Goal: Check status: Check status

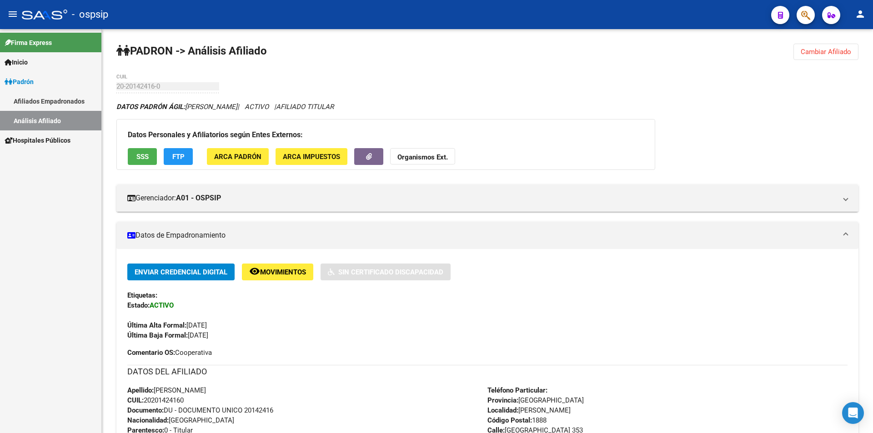
scroll to position [182, 0]
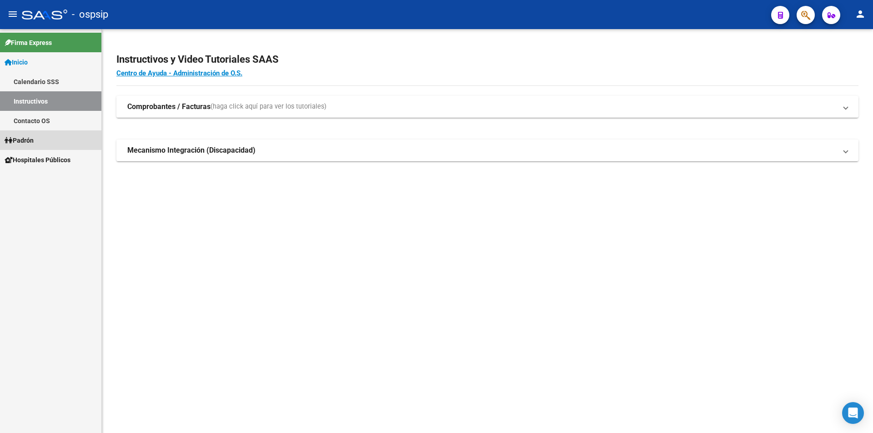
click at [38, 139] on link "Padrón" at bounding box center [50, 141] width 101 height 20
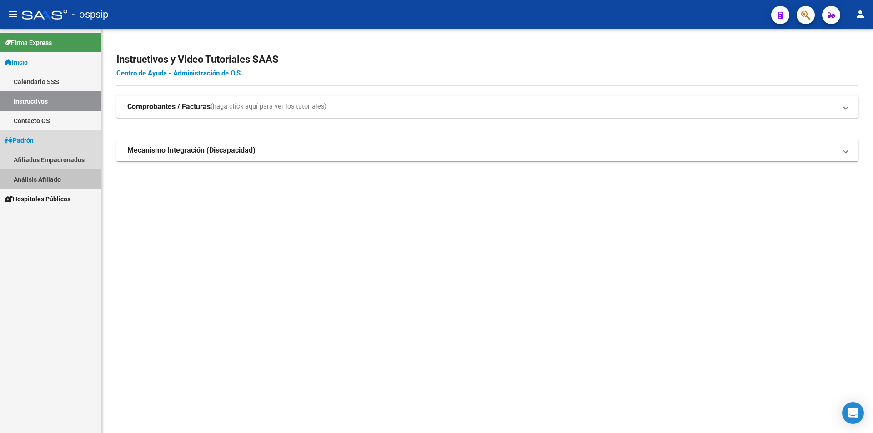
click at [42, 171] on link "Análisis Afiliado" at bounding box center [50, 180] width 101 height 20
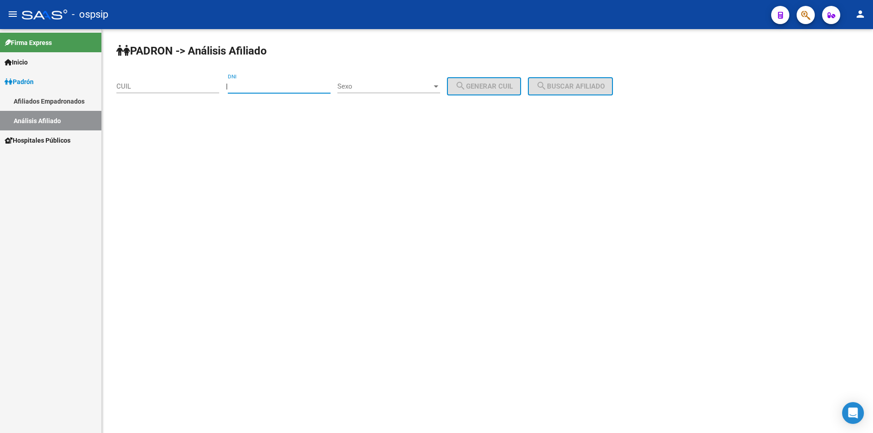
click at [295, 83] on input "DNI" at bounding box center [279, 86] width 103 height 8
type input "17198414"
click at [388, 91] on div "Sexo Sexo" at bounding box center [388, 84] width 103 height 20
click at [385, 89] on span "Masculino" at bounding box center [398, 86] width 103 height 20
click at [466, 82] on mat-icon "search" at bounding box center [460, 86] width 11 height 11
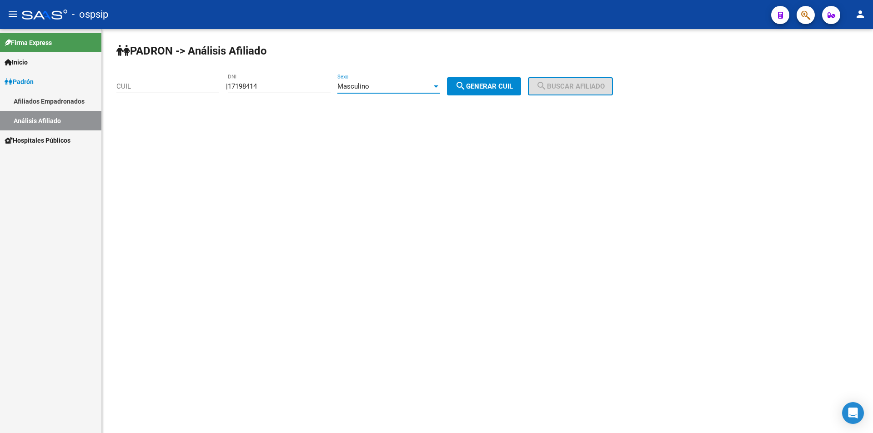
type input "23-17198414-9"
click at [545, 89] on button "search Buscar afiliado" at bounding box center [570, 86] width 85 height 18
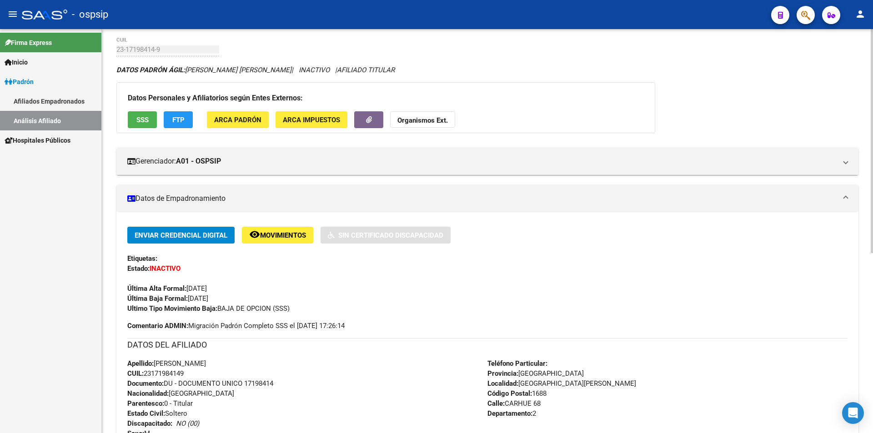
scroll to position [91, 0]
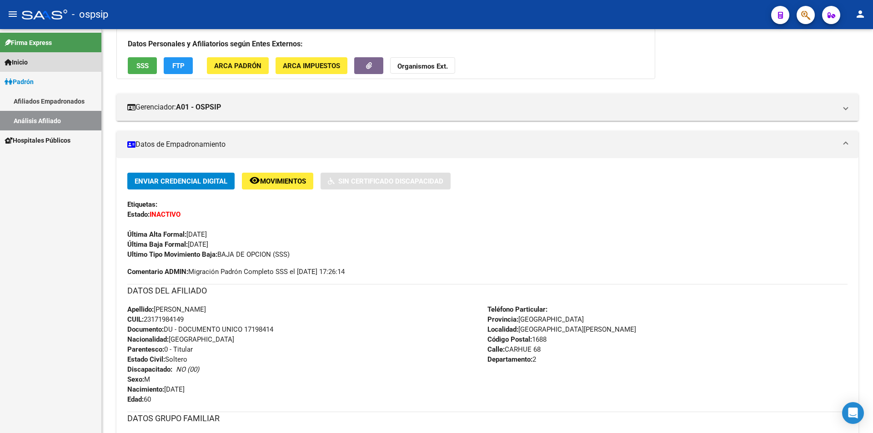
click at [34, 64] on link "Inicio" at bounding box center [50, 62] width 101 height 20
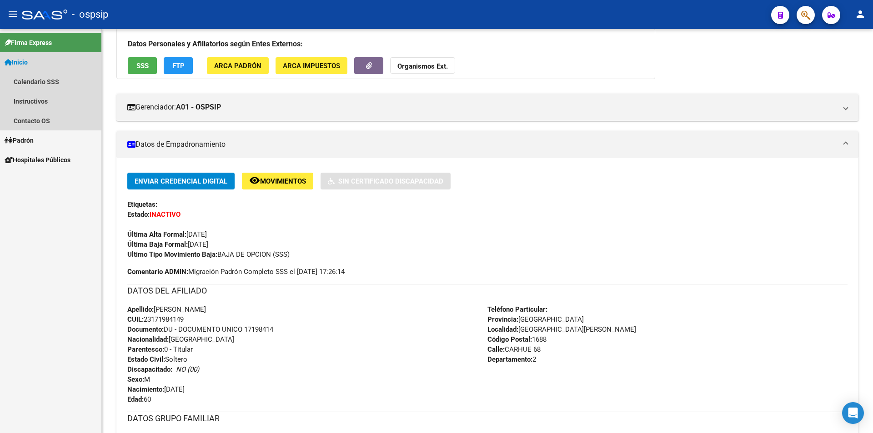
drag, startPoint x: 24, startPoint y: 62, endPoint x: 32, endPoint y: 94, distance: 32.3
click at [25, 62] on span "Inicio" at bounding box center [16, 62] width 23 height 10
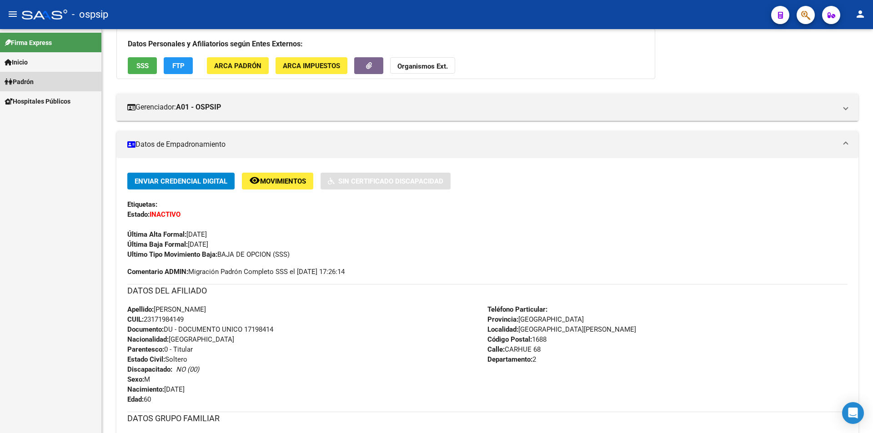
click at [34, 86] on span "Padrón" at bounding box center [19, 82] width 29 height 10
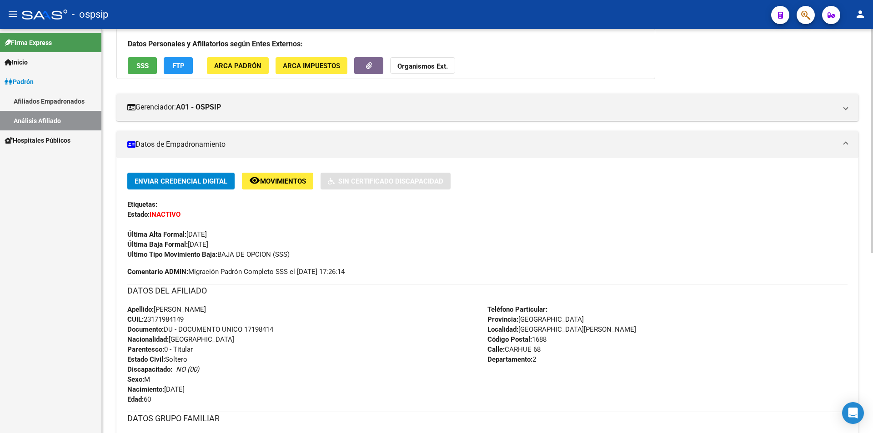
drag, startPoint x: 45, startPoint y: 118, endPoint x: 118, endPoint y: 128, distance: 73.5
click at [45, 116] on link "Análisis Afiliado" at bounding box center [50, 121] width 101 height 20
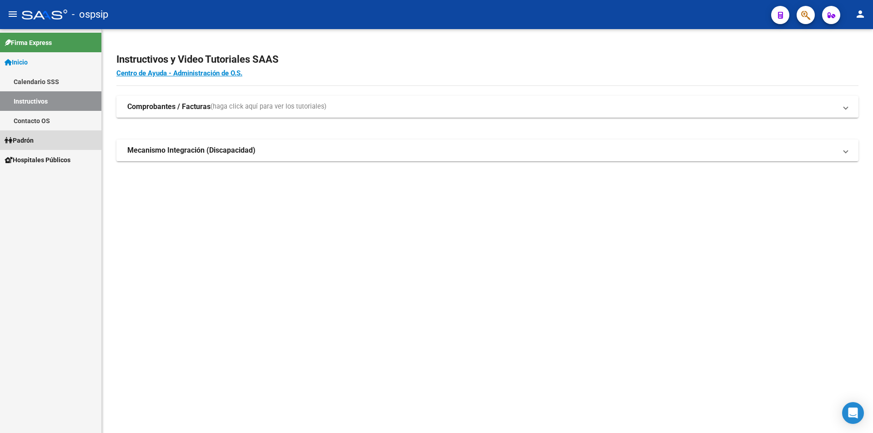
click at [34, 141] on span "Padrón" at bounding box center [19, 141] width 29 height 10
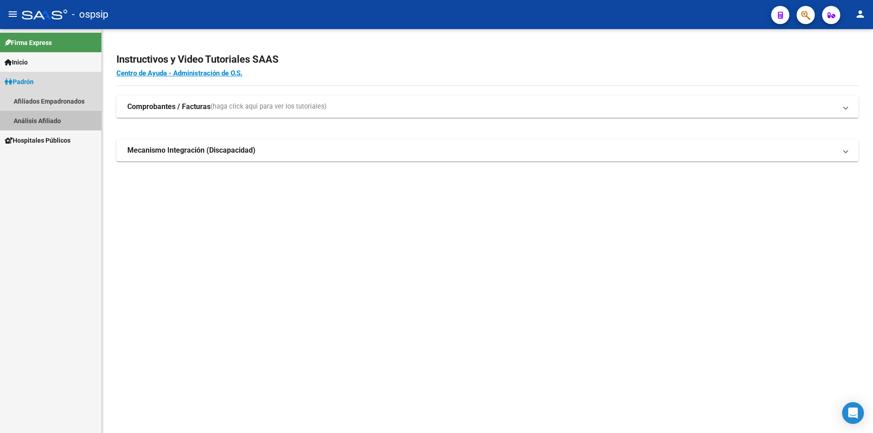
click at [62, 116] on link "Análisis Afiliado" at bounding box center [50, 121] width 101 height 20
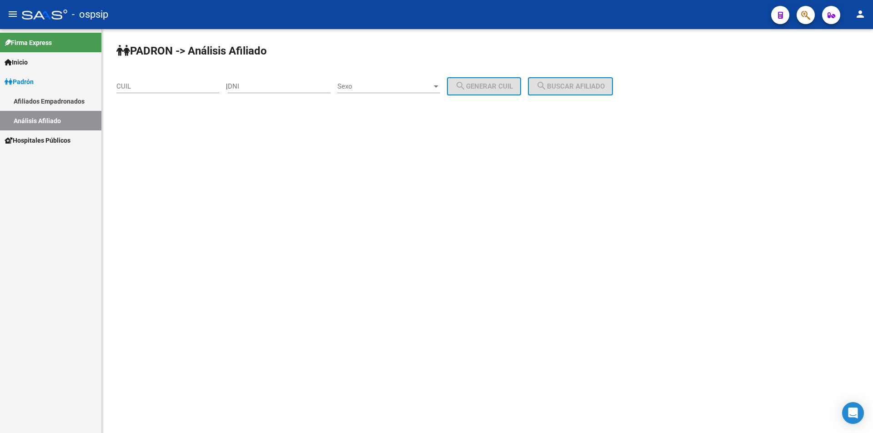
click at [279, 87] on input "DNI" at bounding box center [279, 86] width 103 height 8
type input "93987444"
click at [383, 91] on div "Sexo Sexo" at bounding box center [388, 84] width 103 height 20
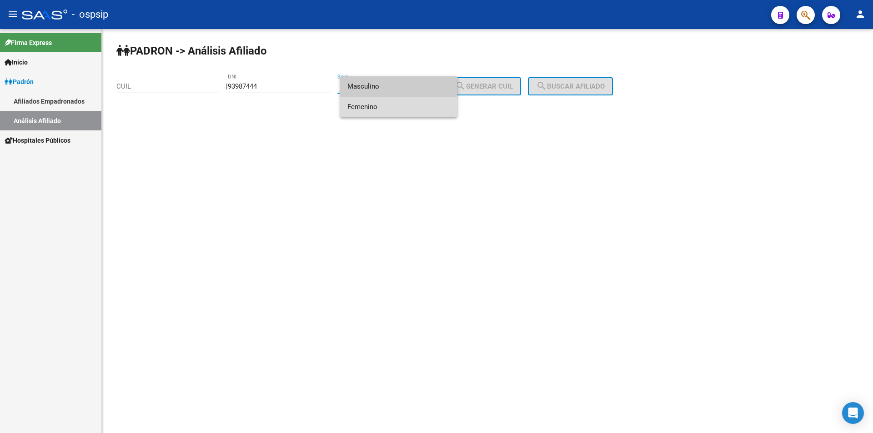
click at [386, 114] on span "Femenino" at bounding box center [398, 107] width 103 height 20
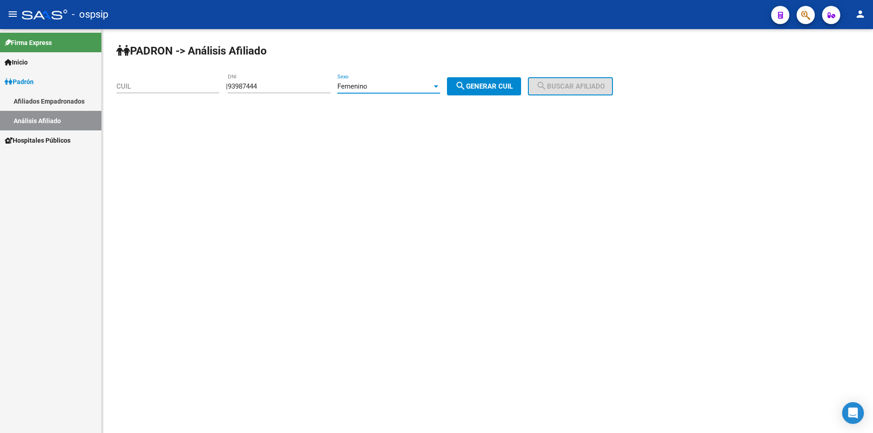
click at [513, 83] on span "search Generar CUIL" at bounding box center [484, 86] width 58 height 8
type input "27-93987444-0"
drag, startPoint x: 599, startPoint y: 82, endPoint x: 585, endPoint y: 90, distance: 16.7
click at [599, 82] on button "search Buscar afiliado" at bounding box center [570, 86] width 85 height 18
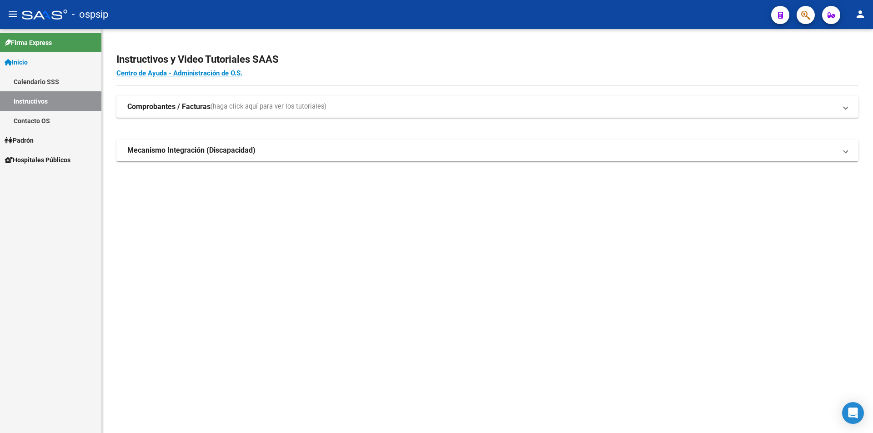
click at [47, 138] on link "Padrón" at bounding box center [50, 141] width 101 height 20
click at [44, 180] on link "Análisis Afiliado" at bounding box center [50, 180] width 101 height 20
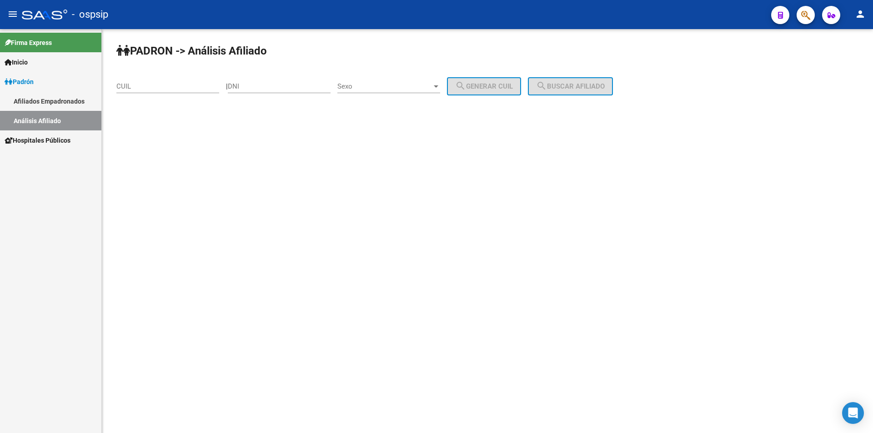
click at [297, 92] on div "DNI" at bounding box center [279, 84] width 103 height 20
type input "17686805"
click at [389, 77] on div "Sexo Sexo" at bounding box center [388, 84] width 103 height 20
click at [387, 90] on span "Masculino" at bounding box center [398, 86] width 103 height 20
click at [369, 85] on span "Masculino" at bounding box center [353, 86] width 32 height 8
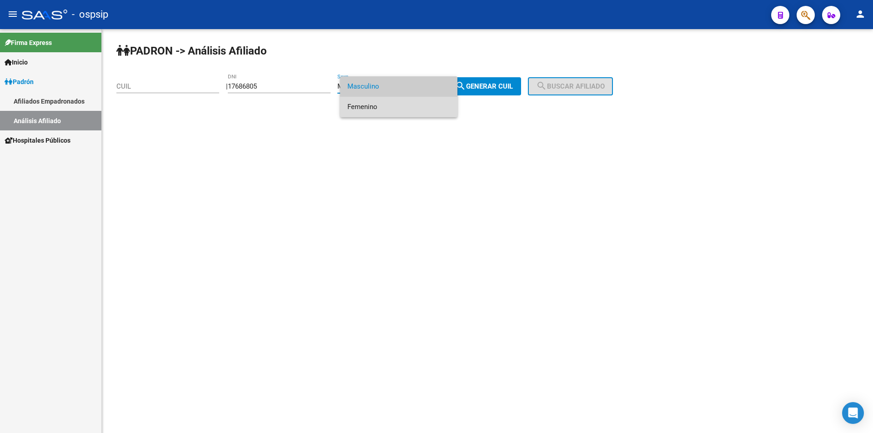
click at [378, 111] on span "Femenino" at bounding box center [398, 107] width 103 height 20
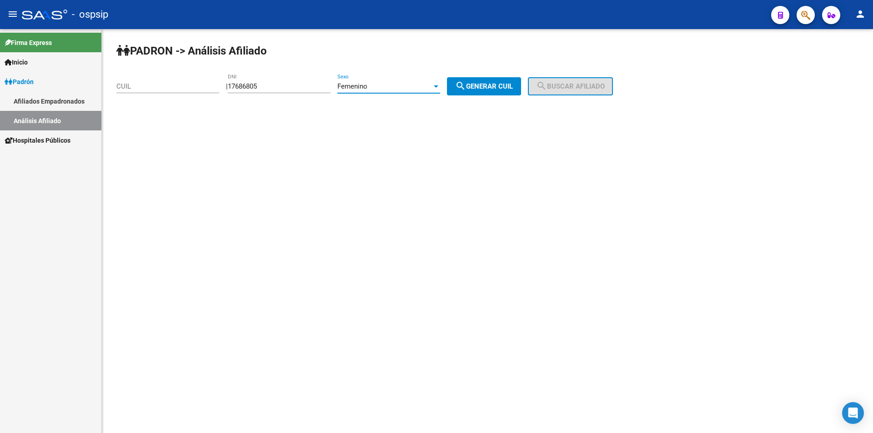
drag, startPoint x: 498, startPoint y: 82, endPoint x: 508, endPoint y: 85, distance: 9.4
click at [500, 83] on span "search Generar CUIL" at bounding box center [484, 86] width 58 height 8
type input "27-17686805-3"
click at [577, 86] on span "search Buscar afiliado" at bounding box center [570, 86] width 69 height 8
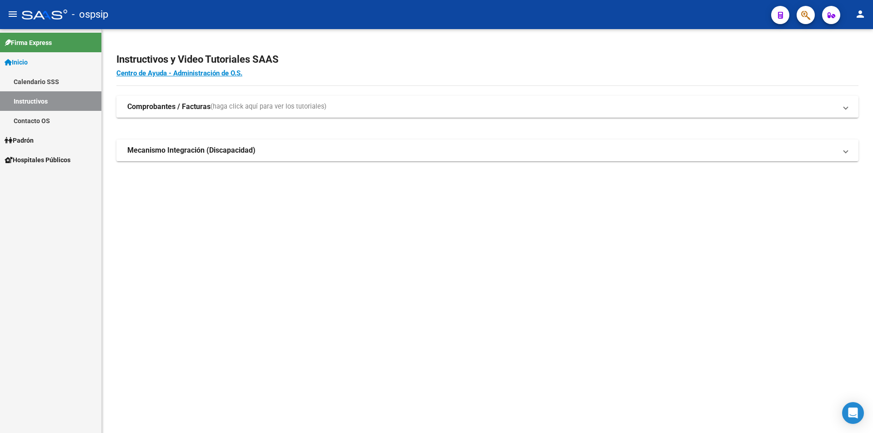
click at [40, 141] on link "Padrón" at bounding box center [50, 141] width 101 height 20
click at [56, 180] on link "Análisis Afiliado" at bounding box center [50, 180] width 101 height 20
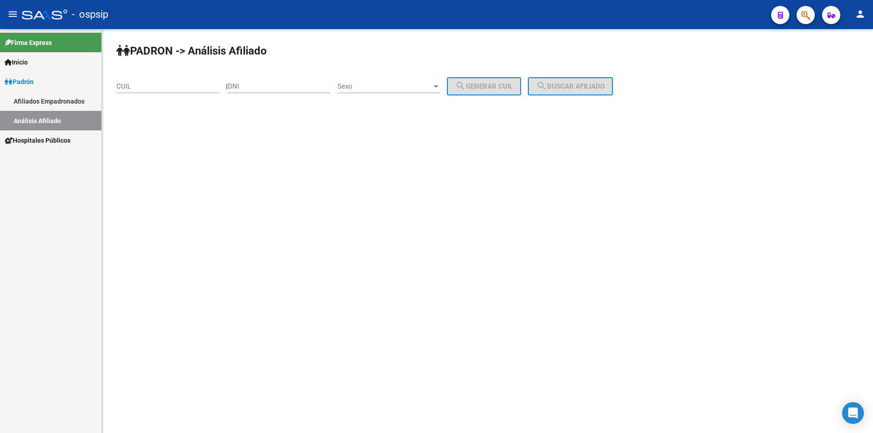
click at [314, 94] on div "DNI" at bounding box center [279, 88] width 103 height 28
click at [305, 82] on div "DNI" at bounding box center [279, 84] width 103 height 20
type input "25099779"
click at [432, 80] on div "Sexo Sexo" at bounding box center [388, 84] width 103 height 20
click at [392, 94] on span "Masculino" at bounding box center [398, 86] width 103 height 20
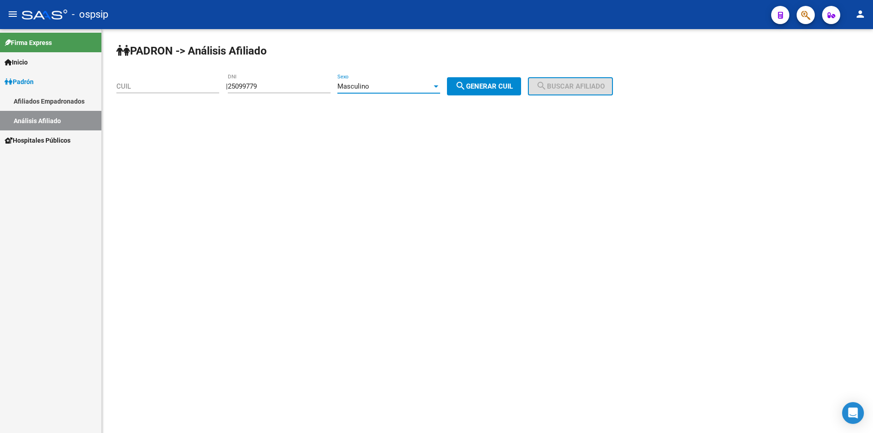
click at [483, 96] on div "PADRON -> Análisis Afiliado CUIL | 25099779 DNI Masculino Sexo search Generar C…" at bounding box center [487, 77] width 771 height 96
click at [509, 83] on span "search Generar CUIL" at bounding box center [484, 86] width 58 height 8
type input "20-25099779-6"
click at [546, 87] on button "search Buscar afiliado" at bounding box center [570, 86] width 85 height 18
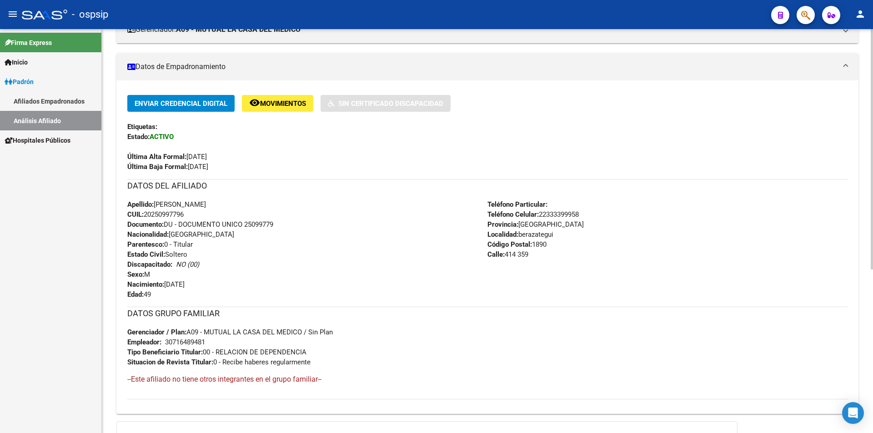
scroll to position [182, 0]
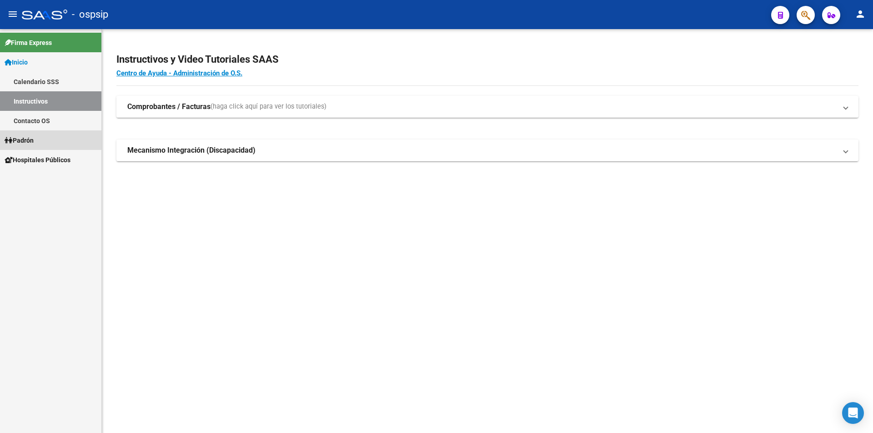
click at [40, 138] on link "Padrón" at bounding box center [50, 141] width 101 height 20
click at [57, 178] on link "Análisis Afiliado" at bounding box center [50, 180] width 101 height 20
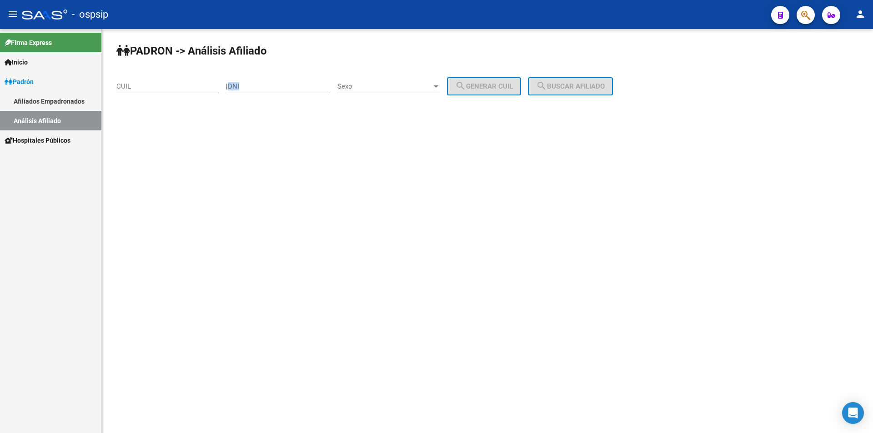
click at [291, 93] on div "DNI" at bounding box center [279, 88] width 103 height 28
click at [288, 93] on div "DNI" at bounding box center [279, 84] width 103 height 20
click at [282, 91] on div "DNI" at bounding box center [279, 84] width 103 height 20
type input "17198414"
click at [397, 82] on span "Sexo" at bounding box center [384, 86] width 95 height 8
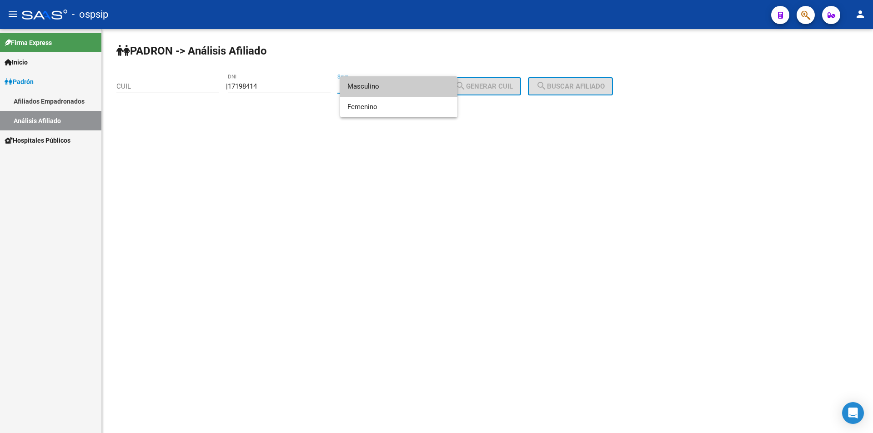
click at [392, 88] on span "Masculino" at bounding box center [398, 86] width 103 height 20
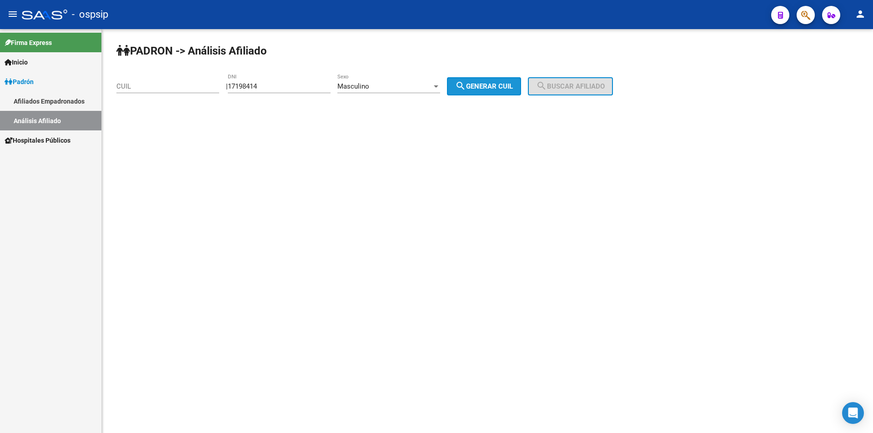
drag, startPoint x: 483, startPoint y: 83, endPoint x: 500, endPoint y: 81, distance: 17.4
click at [486, 82] on span "search Generar CUIL" at bounding box center [484, 86] width 58 height 8
type input "23-17198414-9"
click at [547, 85] on mat-icon "search" at bounding box center [541, 86] width 11 height 11
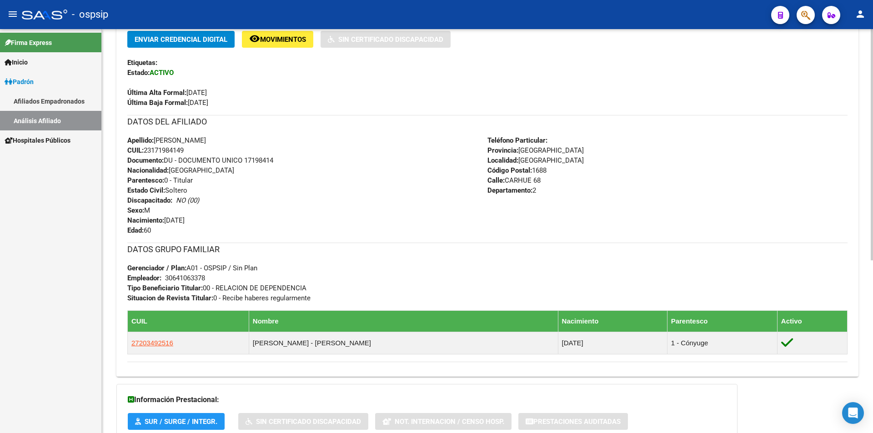
scroll to position [302, 0]
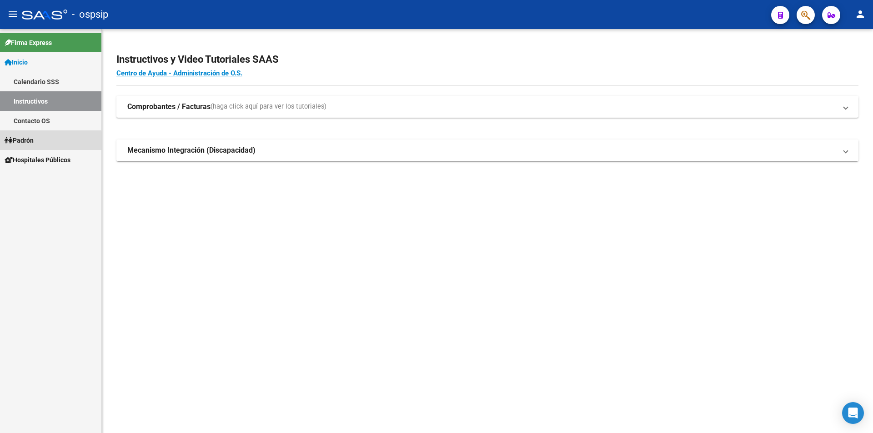
click at [32, 143] on span "Padrón" at bounding box center [19, 141] width 29 height 10
click at [32, 142] on span "Padrón" at bounding box center [19, 141] width 29 height 10
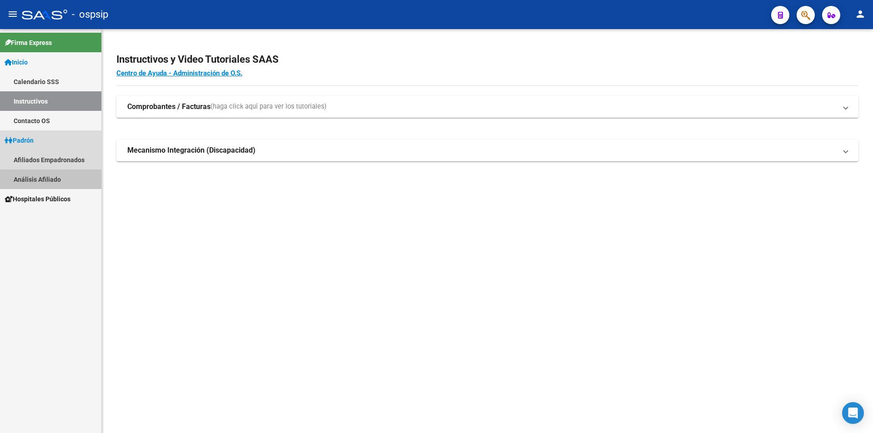
click at [56, 175] on link "Análisis Afiliado" at bounding box center [50, 180] width 101 height 20
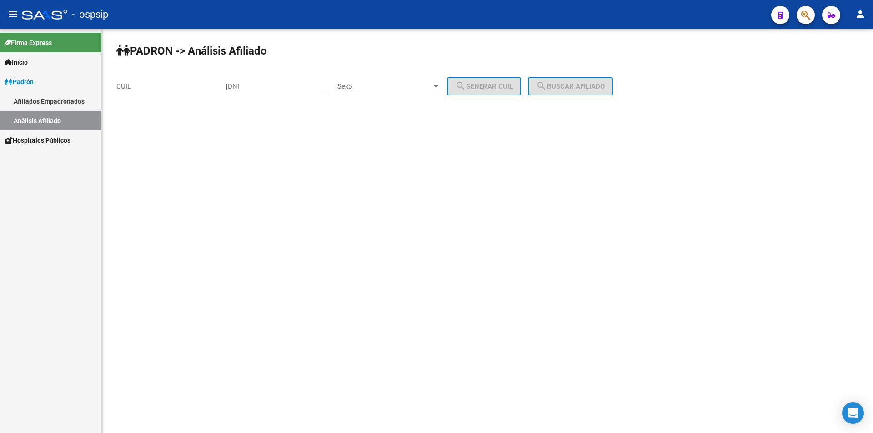
click at [273, 92] on div "DNI" at bounding box center [279, 84] width 103 height 20
type input "20767148"
click at [403, 93] on div "Sexo Sexo" at bounding box center [388, 88] width 103 height 28
click at [400, 85] on span "Sexo" at bounding box center [384, 86] width 95 height 8
click at [393, 89] on span "Masculino" at bounding box center [398, 86] width 103 height 20
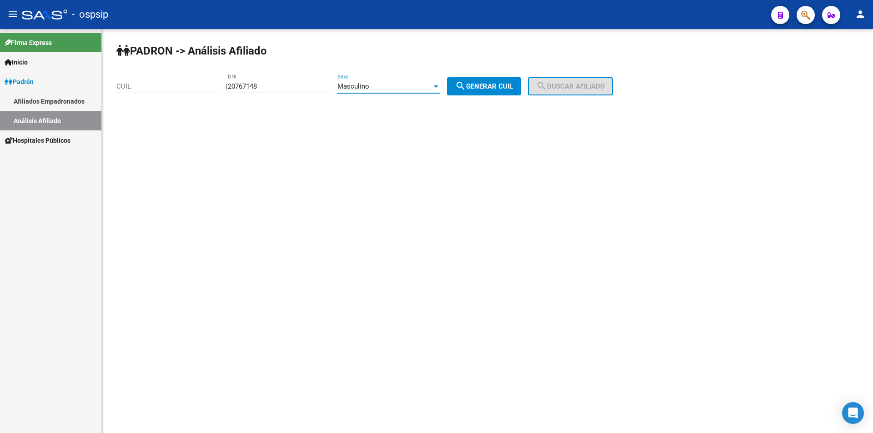
click at [393, 89] on div "Masculino" at bounding box center [384, 86] width 95 height 8
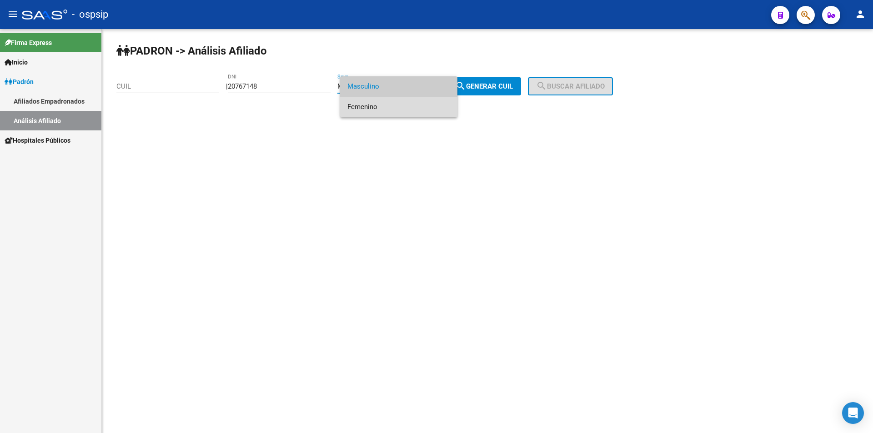
click at [392, 110] on span "Femenino" at bounding box center [398, 107] width 103 height 20
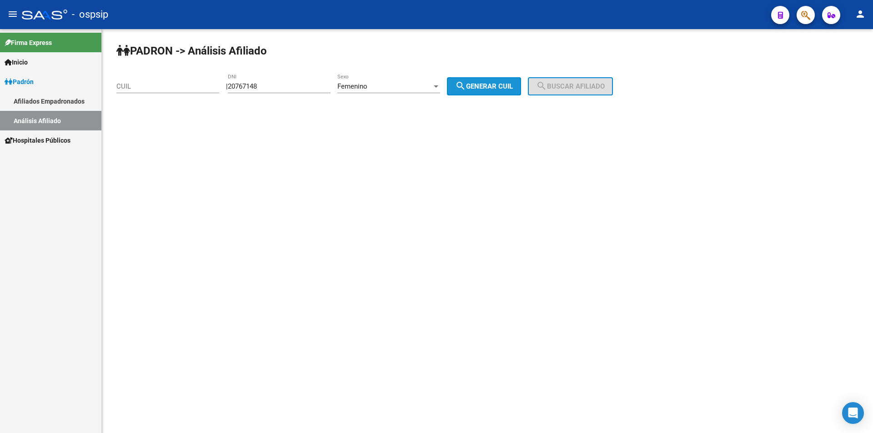
click at [466, 87] on mat-icon "search" at bounding box center [460, 86] width 11 height 11
type input "27-20767148-2"
click at [569, 93] on button "search Buscar afiliado" at bounding box center [570, 86] width 85 height 18
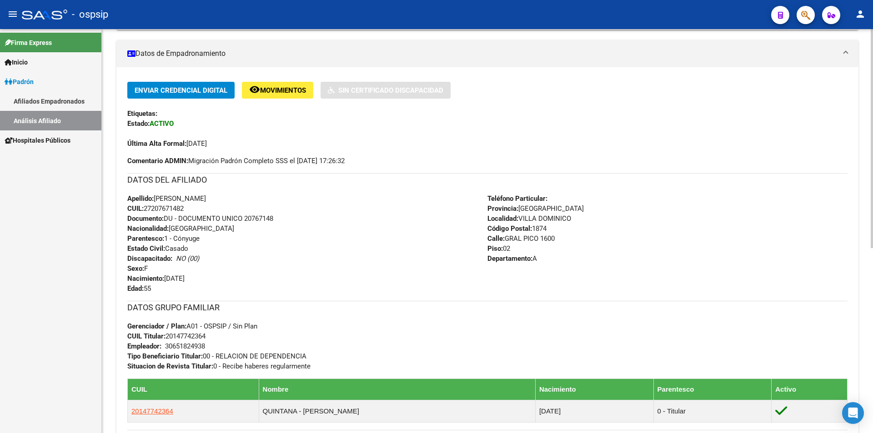
scroll to position [273, 0]
